Goal: Download file/media

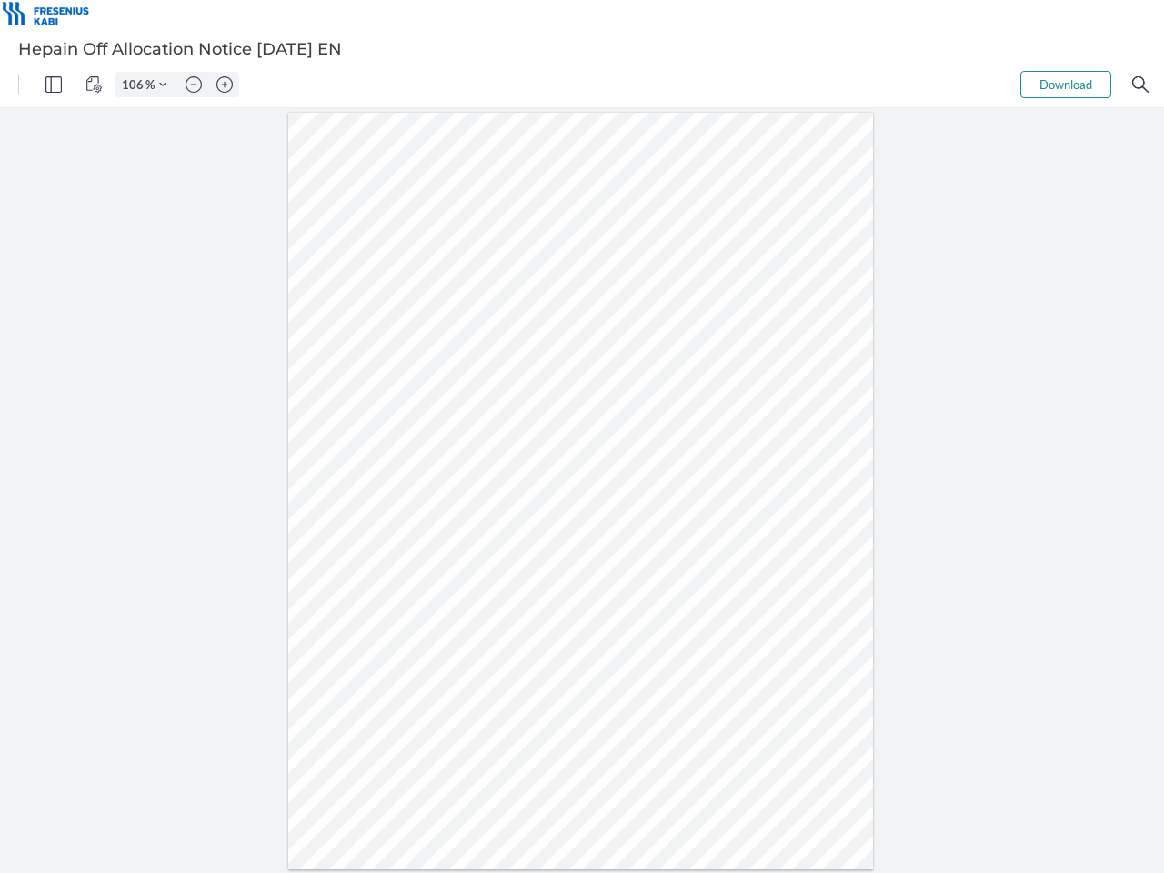
click at [54, 85] on img "Panel" at bounding box center [53, 84] width 16 height 16
click at [94, 85] on img "View Controls" at bounding box center [93, 84] width 16 height 16
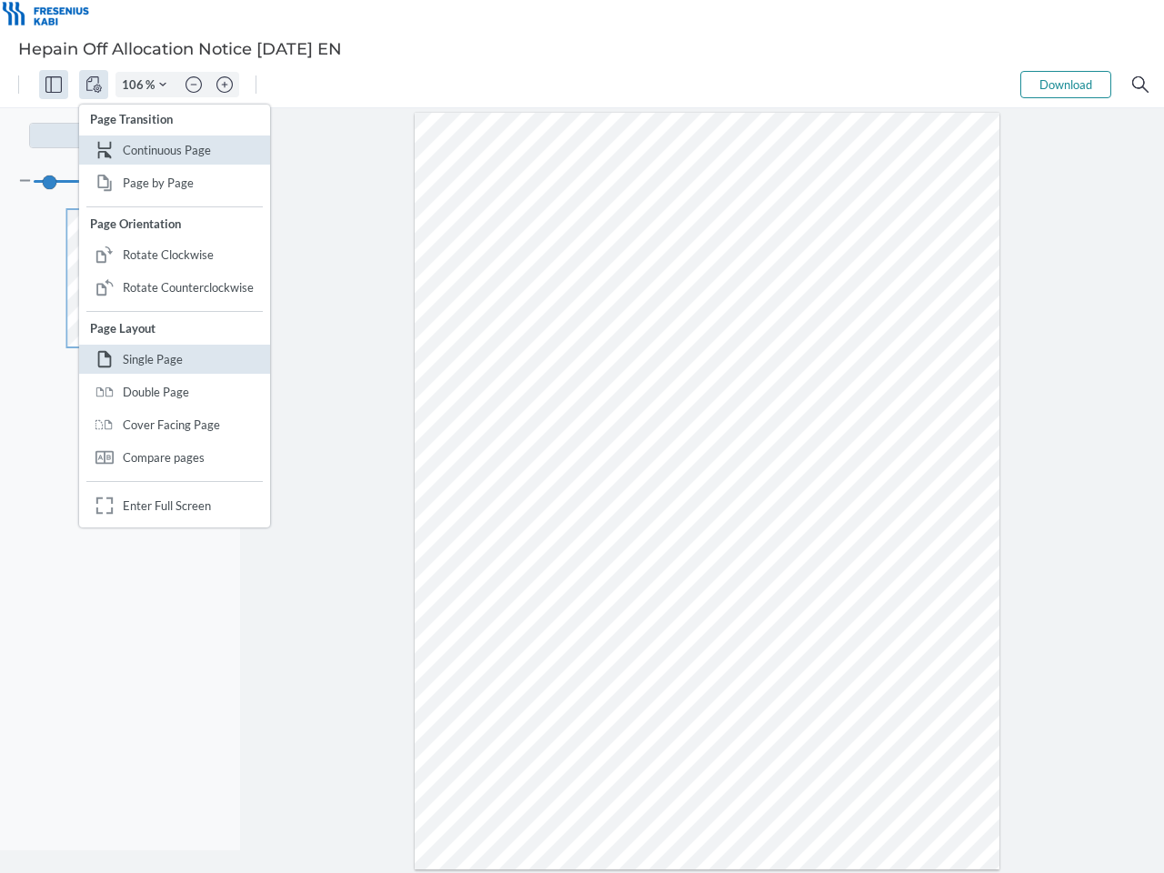
click at [135, 85] on input "106" at bounding box center [130, 84] width 29 height 16
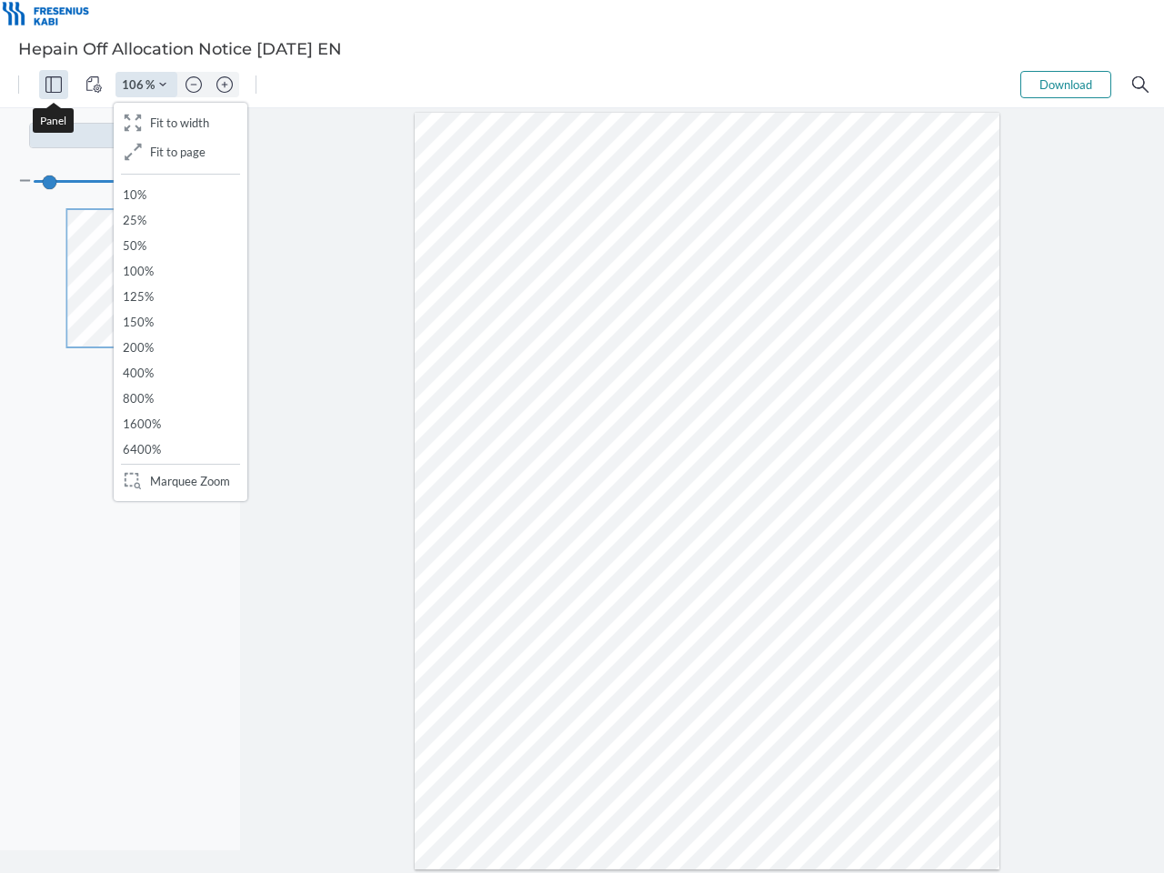
click at [163, 85] on img "Zoom Controls" at bounding box center [162, 84] width 7 height 7
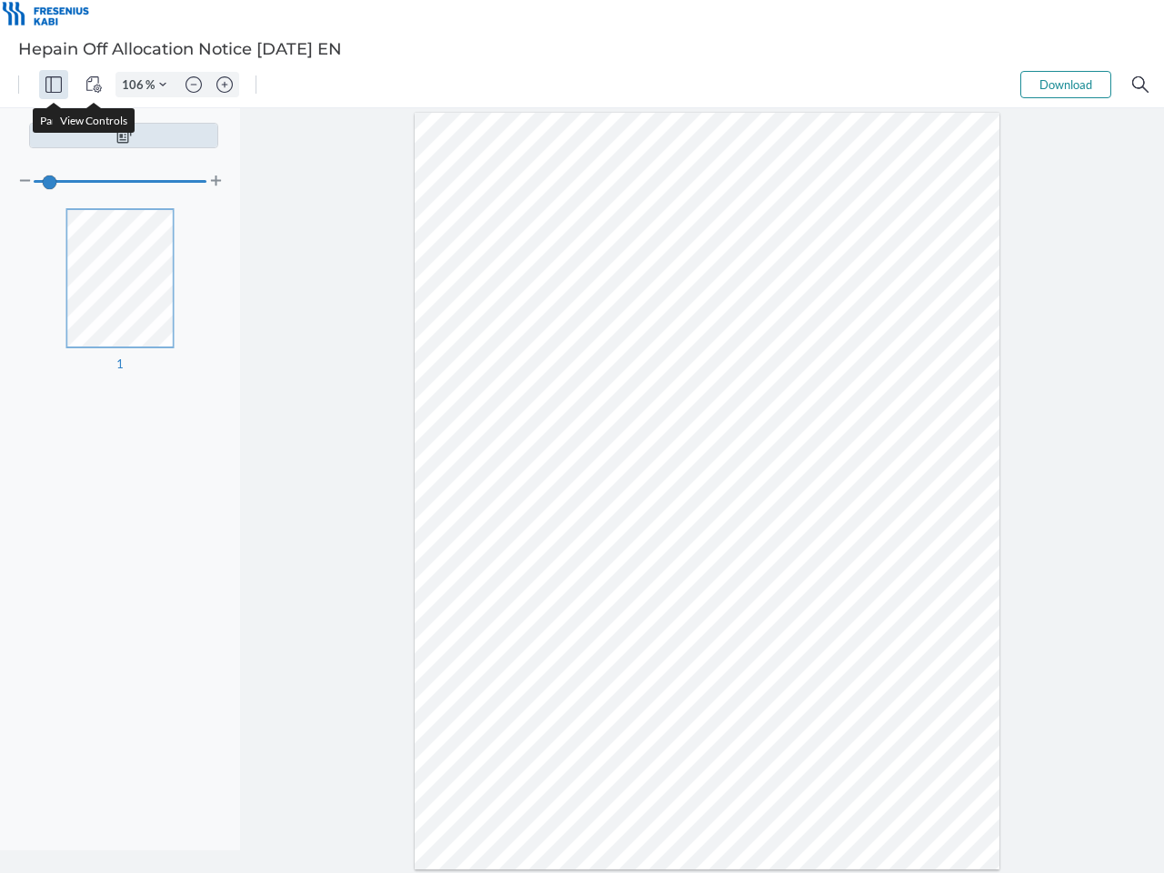
click at [194, 85] on img "Zoom out" at bounding box center [193, 84] width 16 height 16
click at [225, 85] on img "Zoom in" at bounding box center [224, 84] width 16 height 16
type input "106"
click at [1065, 85] on button "Download" at bounding box center [1065, 84] width 91 height 27
click at [1140, 85] on img "Search" at bounding box center [1140, 84] width 16 height 16
